Goal: Obtain resource: Download file/media

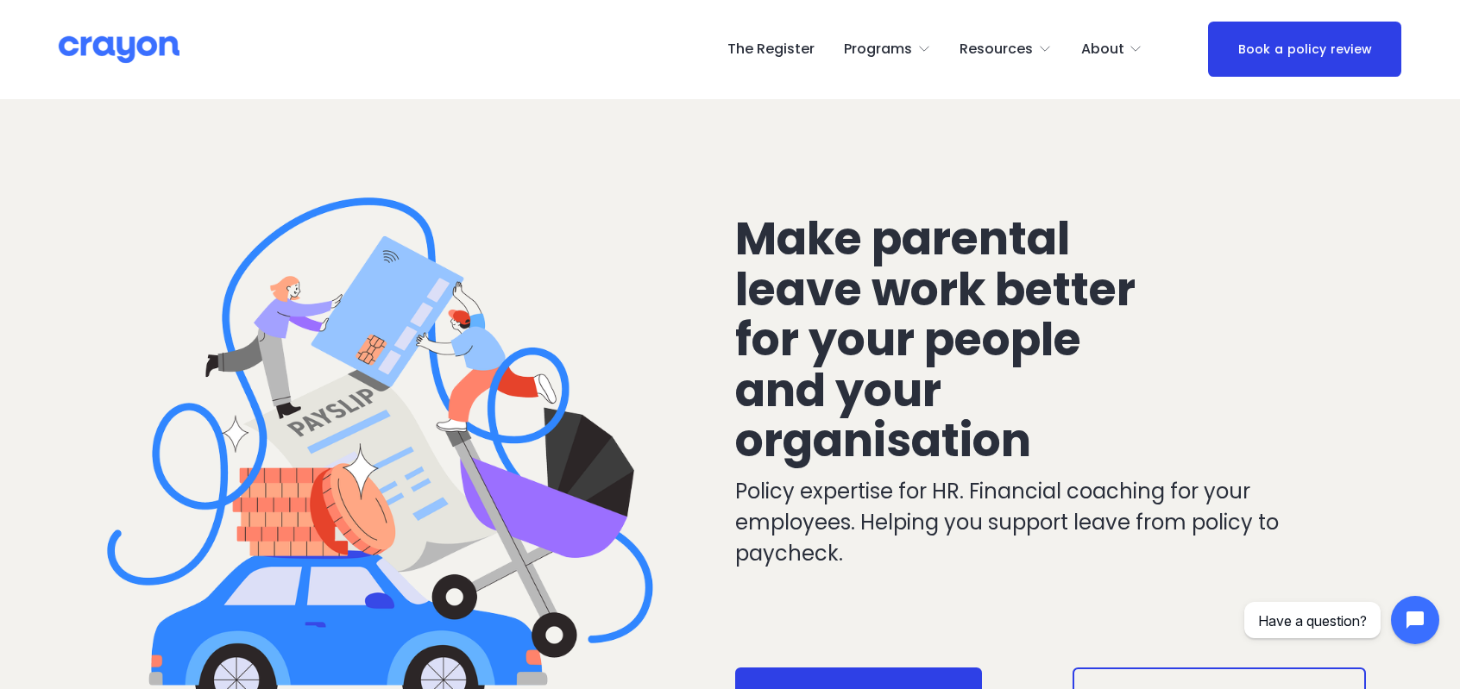
click at [0, 0] on span "Parent Hub" at bounding box center [0, 0] width 0 height 0
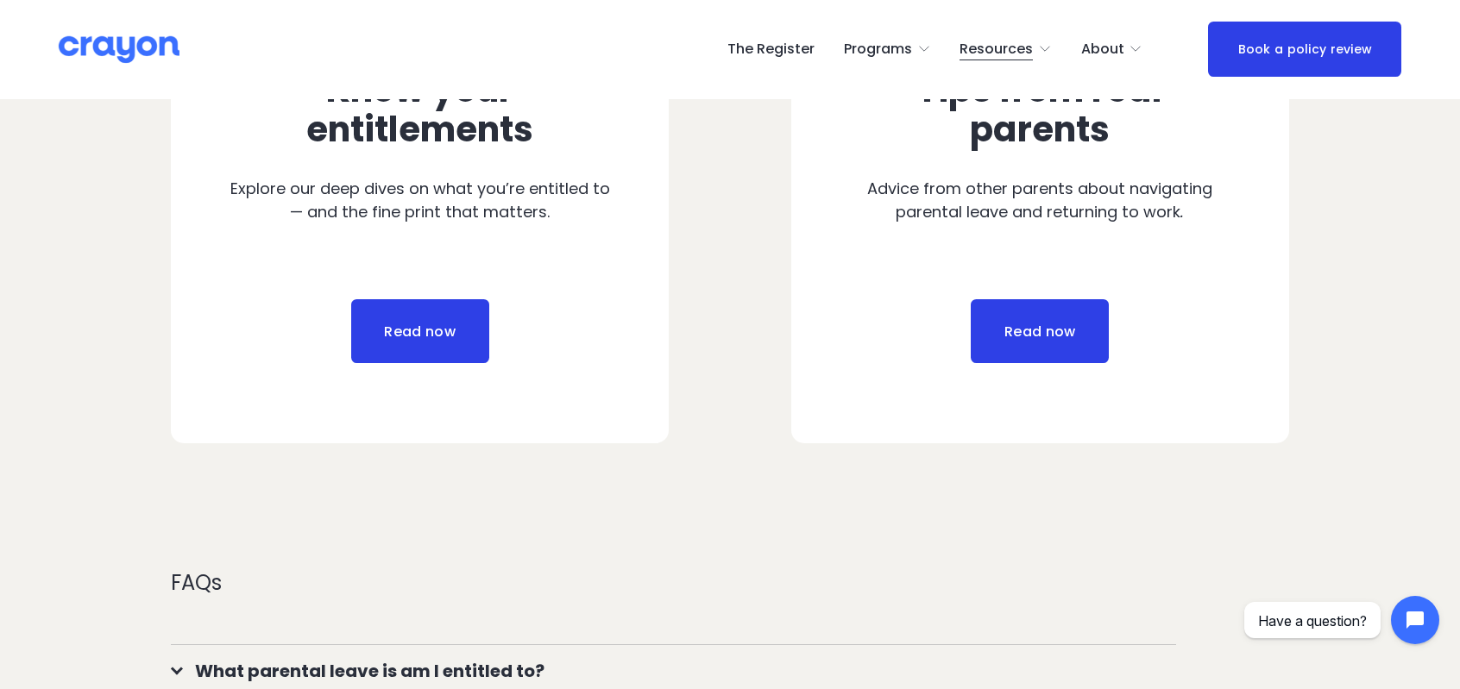
scroll to position [777, 0]
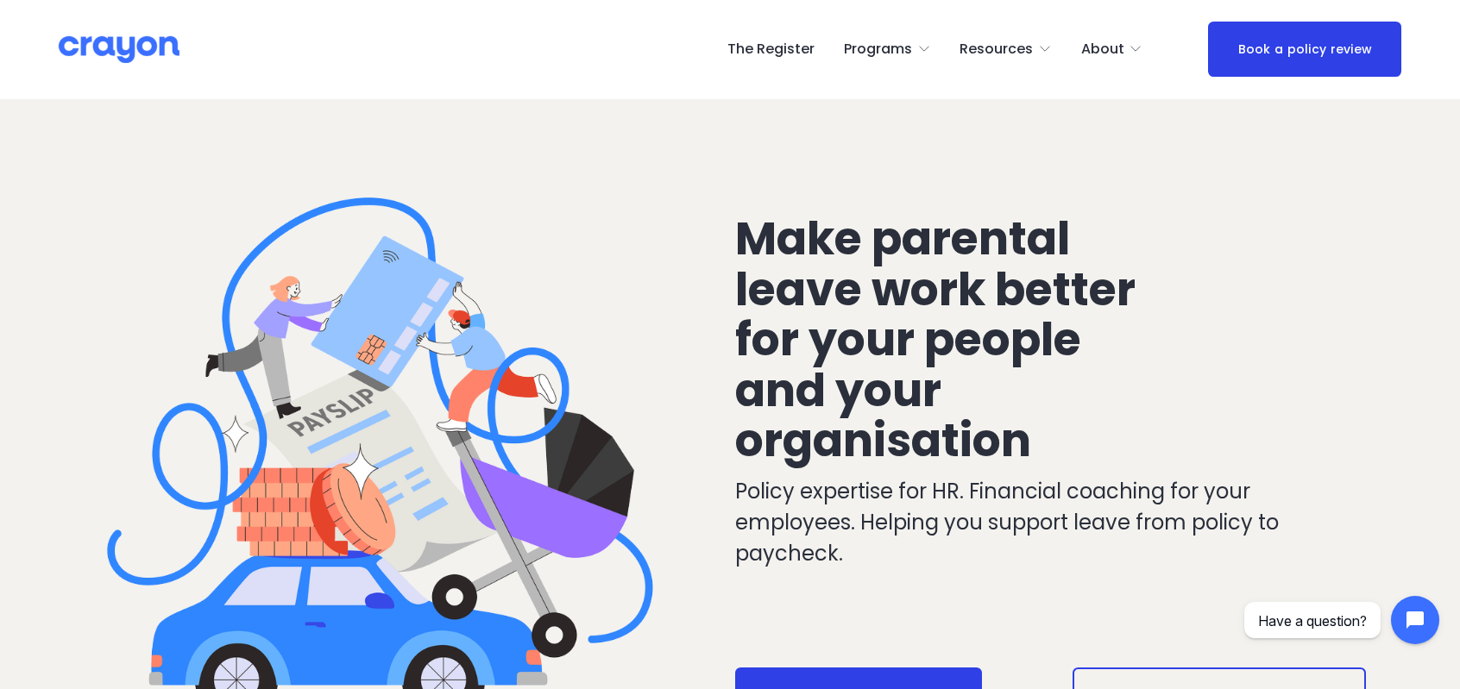
click at [0, 0] on span "Pulse: Annual Financial Health Check" at bounding box center [0, 0] width 0 height 0
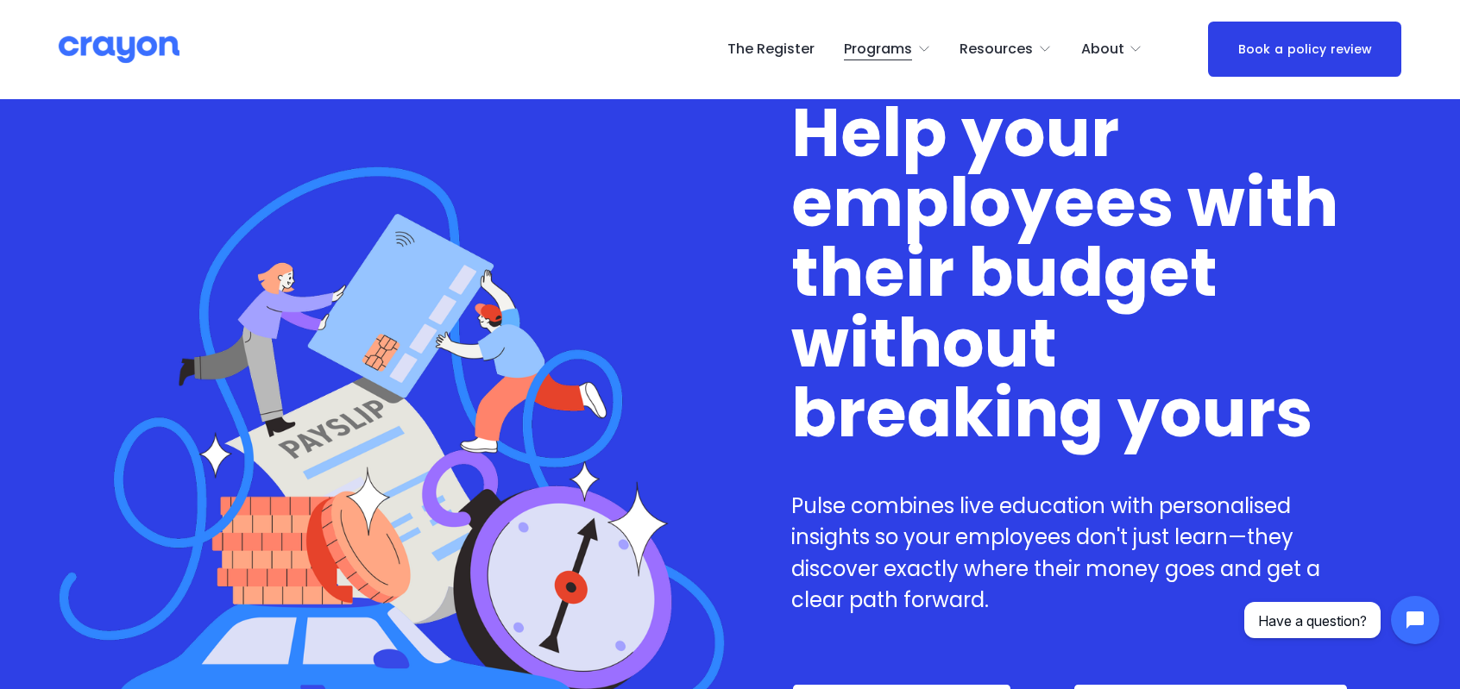
scroll to position [173, 0]
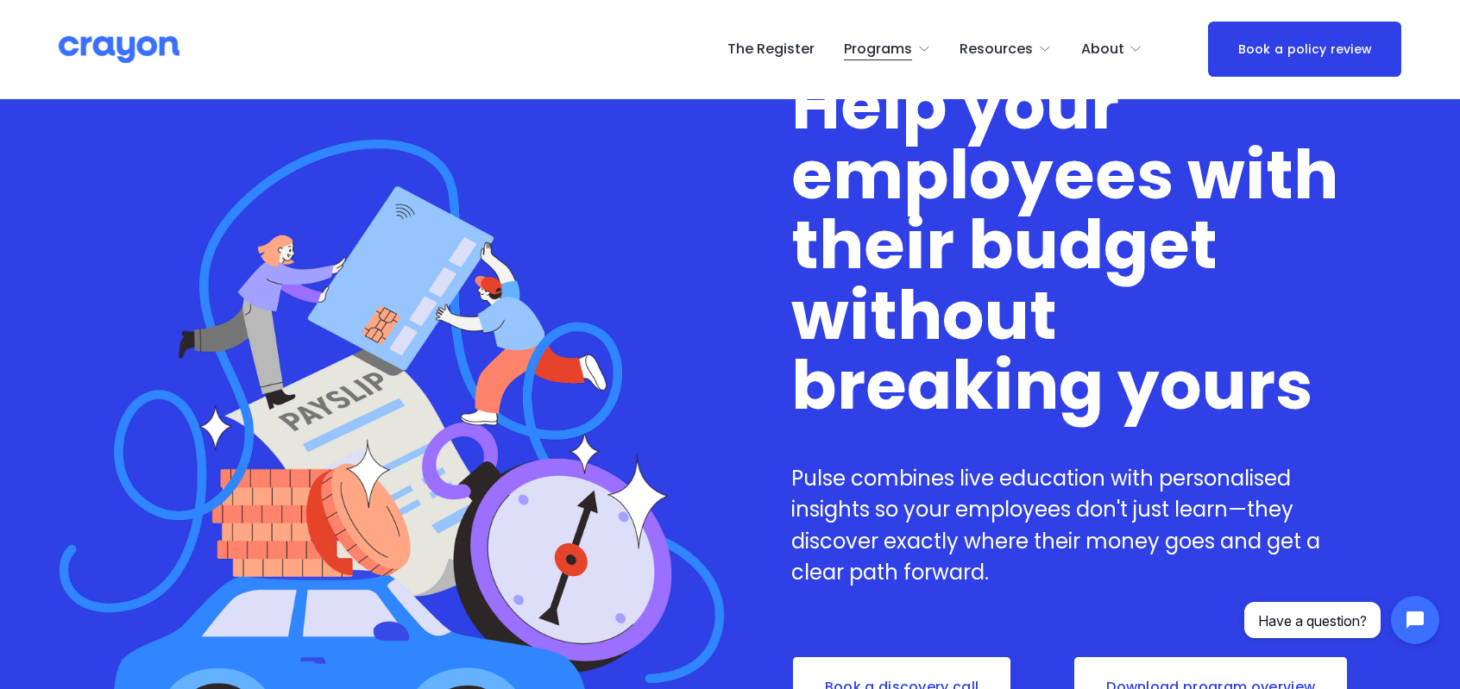
click at [1143, 56] on link "About" at bounding box center [1112, 49] width 62 height 28
click at [1143, 56] on icon "folder dropdown" at bounding box center [1136, 49] width 14 height 14
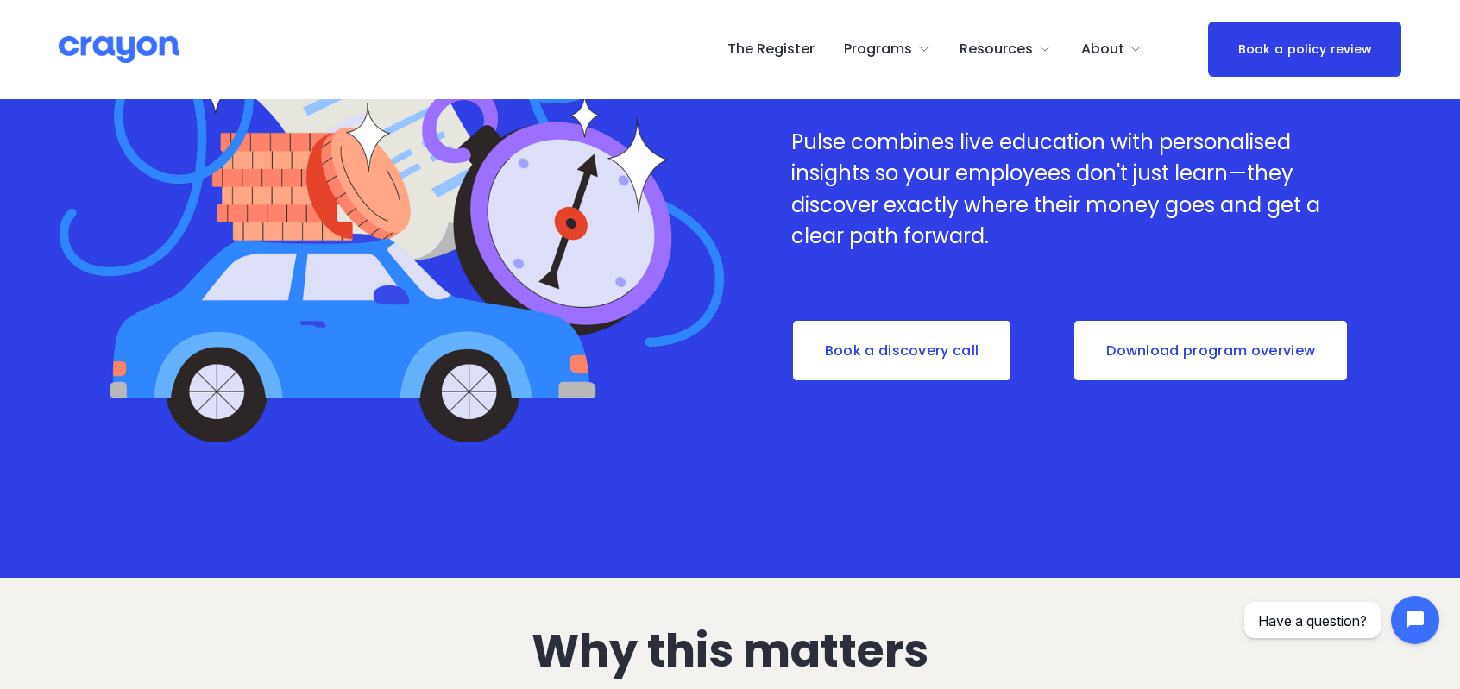
scroll to position [518, 0]
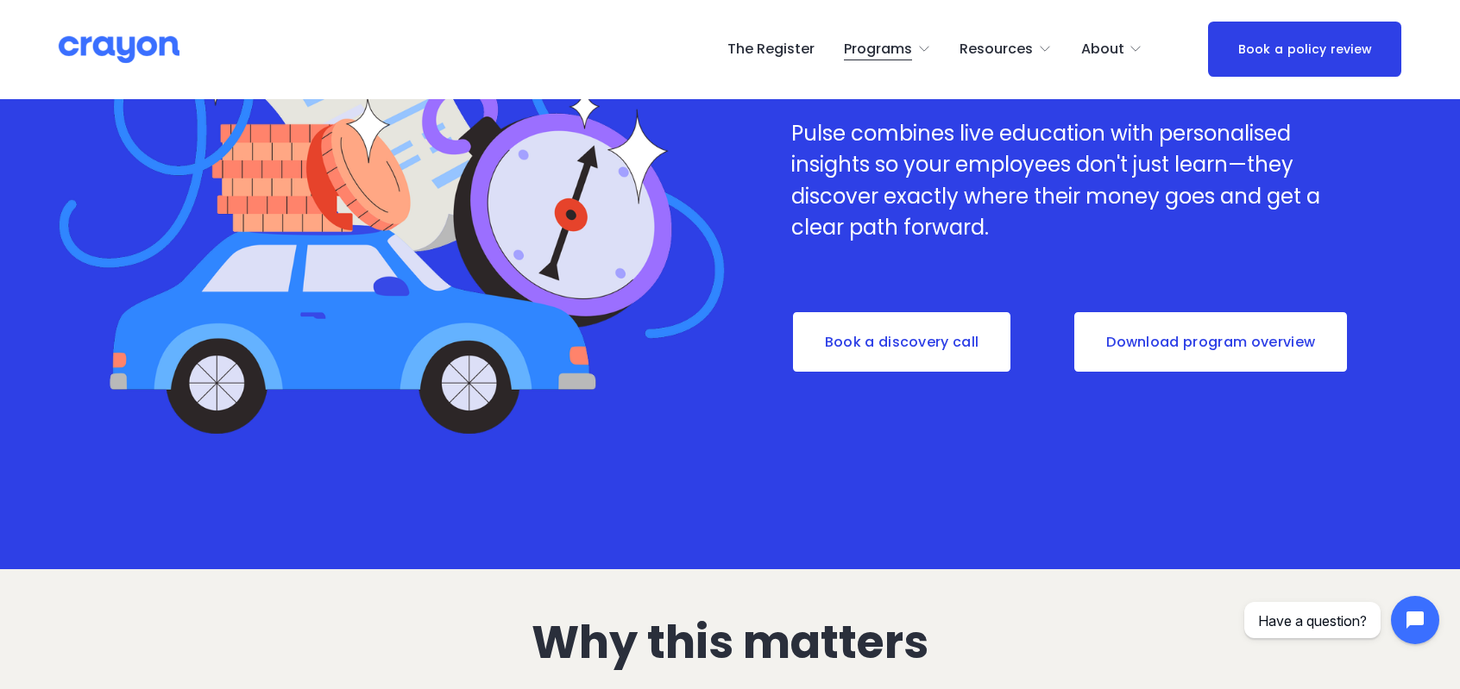
click at [1164, 350] on link "Download program overview" at bounding box center [1211, 343] width 276 height 64
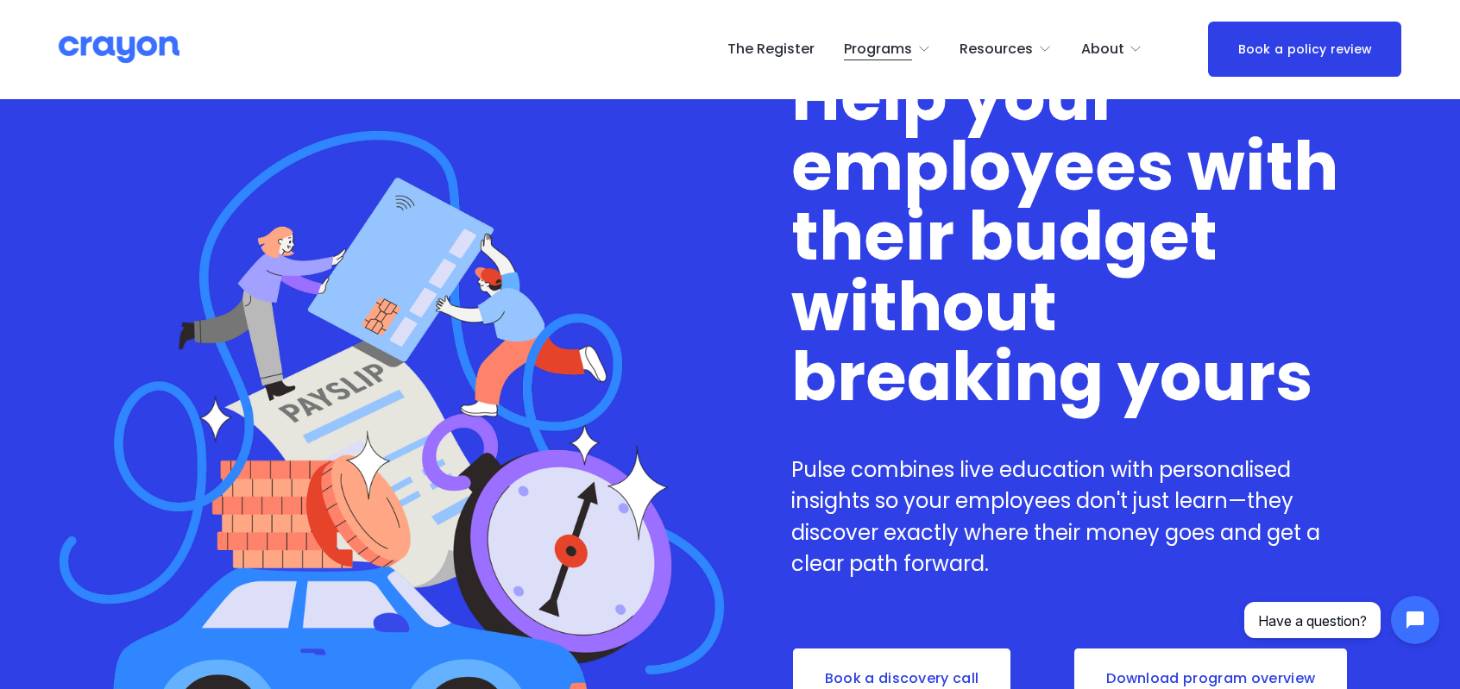
scroll to position [0, 0]
